Goal: Task Accomplishment & Management: Use online tool/utility

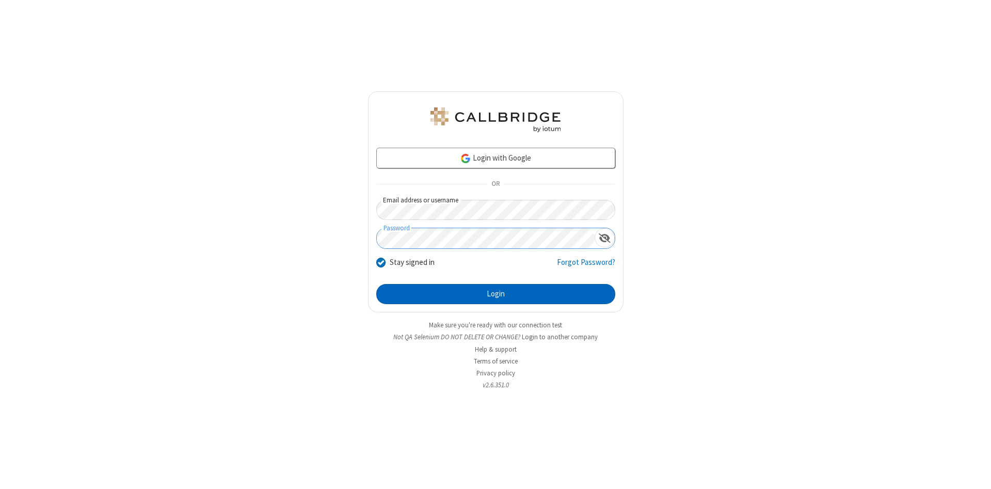
click at [496, 294] on button "Login" at bounding box center [495, 294] width 239 height 21
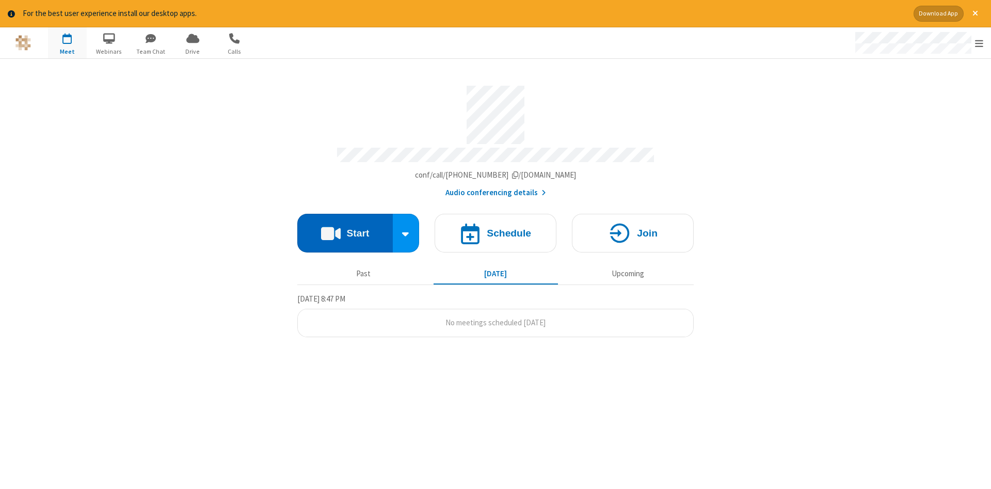
click at [345, 229] on button "Start" at bounding box center [345, 233] width 96 height 39
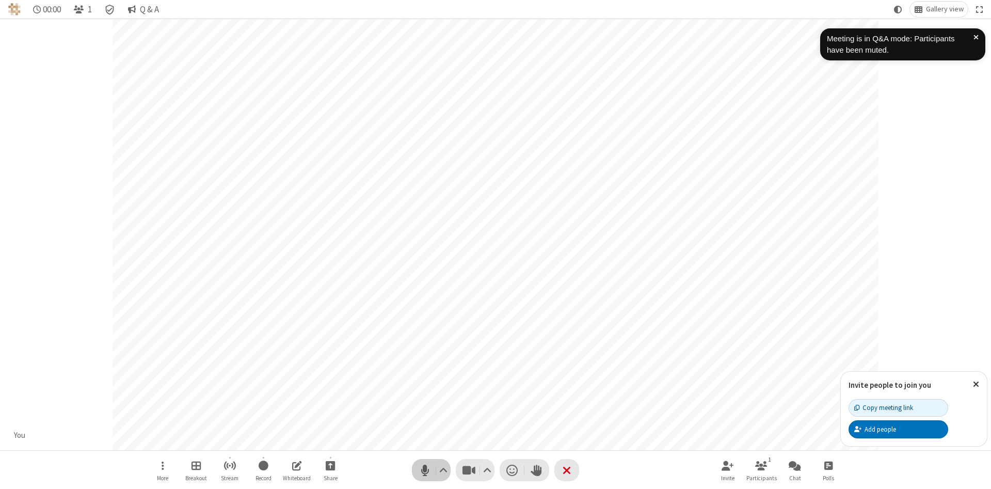
click at [425, 470] on span "Mute (Alt+A)" at bounding box center [424, 470] width 15 height 15
click at [425, 470] on span "Unmute (Alt+A)" at bounding box center [424, 470] width 15 height 15
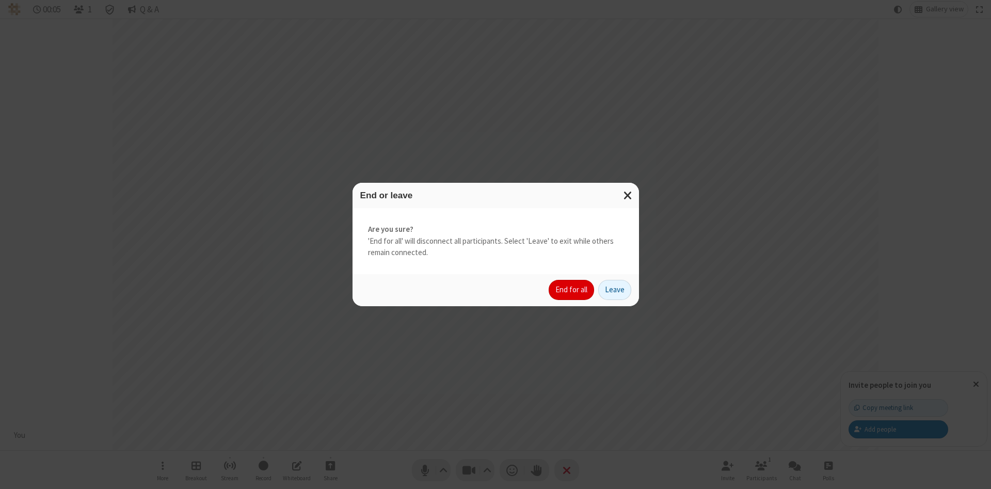
click at [572, 290] on button "End for all" at bounding box center [571, 290] width 45 height 21
